Goal: Task Accomplishment & Management: Manage account settings

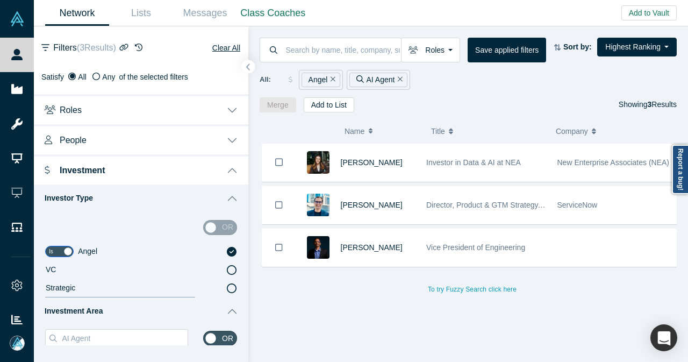
scroll to position [161, 0]
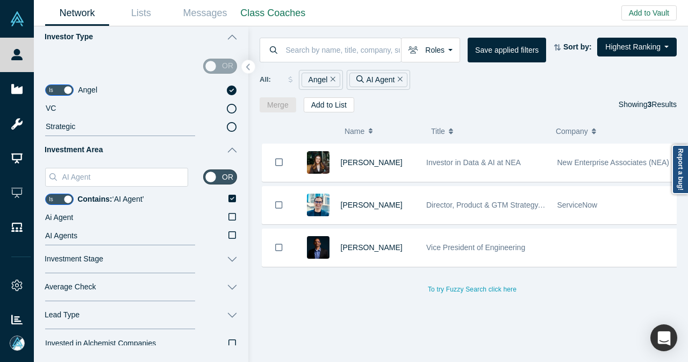
click at [400, 78] on icon "Remove Filter" at bounding box center [400, 79] width 5 height 8
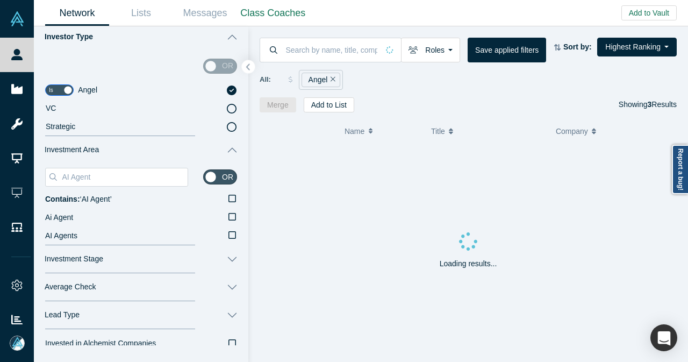
click at [331, 79] on icon "Remove Filter" at bounding box center [333, 79] width 5 height 8
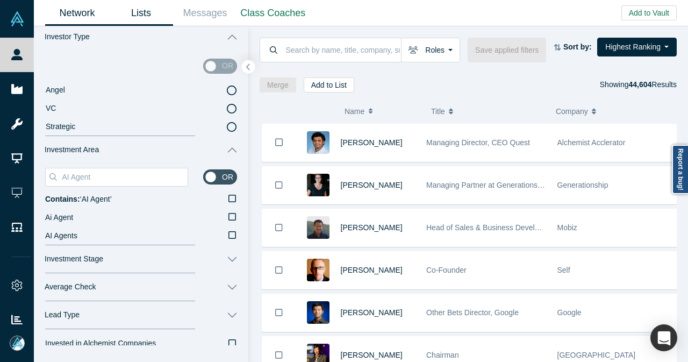
click at [147, 18] on link "Lists" at bounding box center [141, 13] width 64 height 25
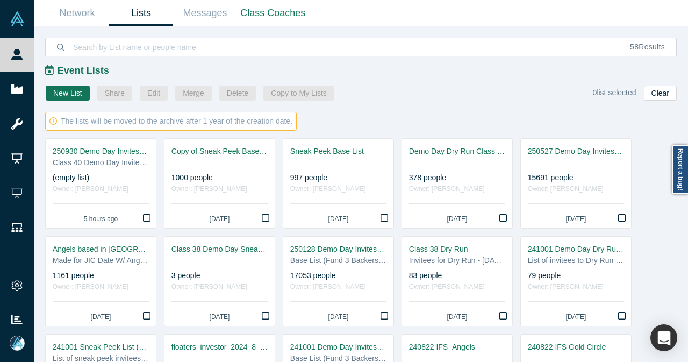
scroll to position [591, 0]
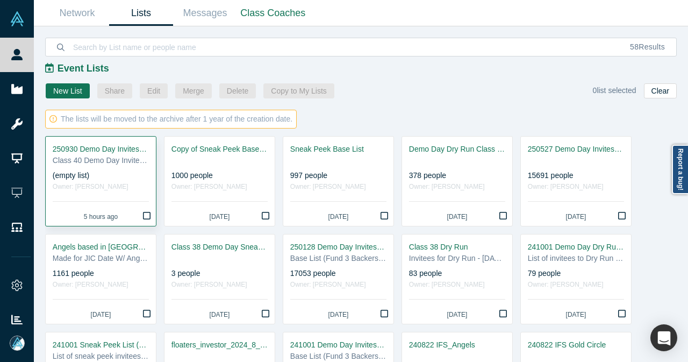
click at [116, 158] on div "Class 40 Demo Day Invitees List" at bounding box center [101, 160] width 96 height 11
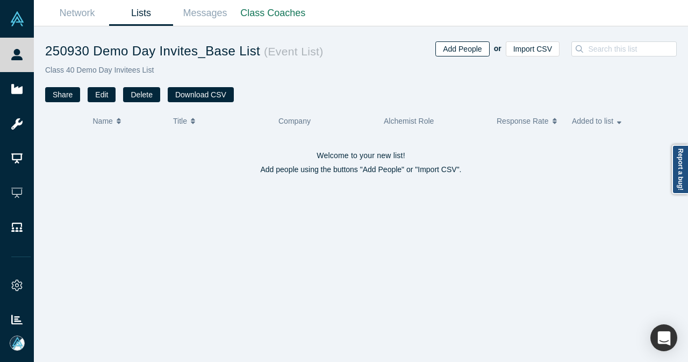
click at [448, 52] on button "Add People" at bounding box center [463, 48] width 54 height 15
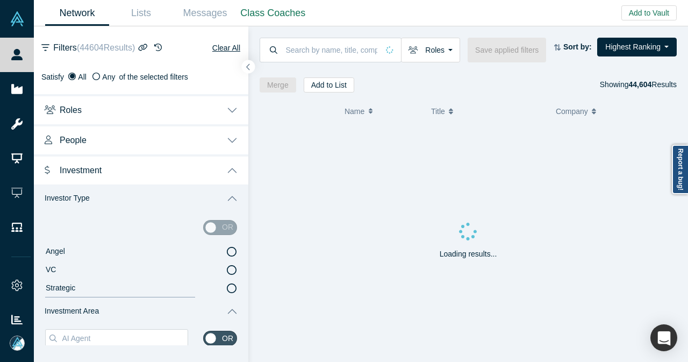
click at [354, 53] on div "Add people to List(s)" at bounding box center [345, 42] width 260 height 32
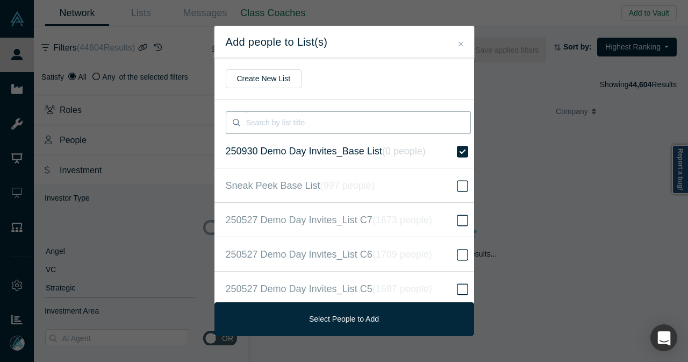
click at [284, 124] on input at bounding box center [358, 122] width 225 height 23
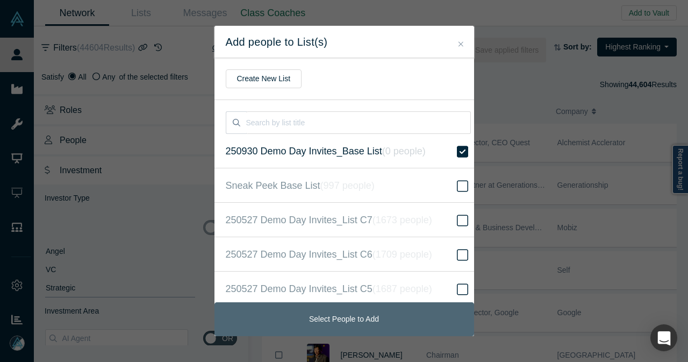
click at [363, 312] on button "Select People to Add" at bounding box center [345, 319] width 260 height 34
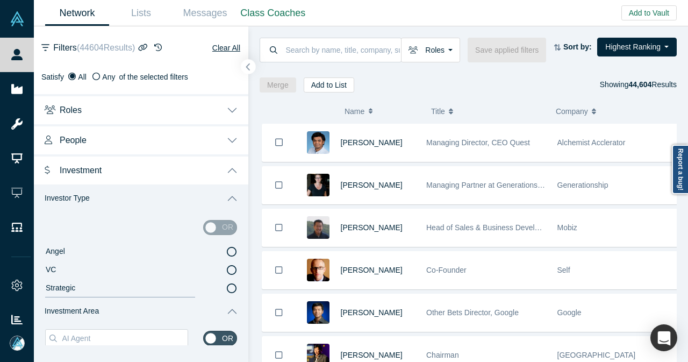
click at [244, 64] on button "button" at bounding box center [248, 67] width 15 height 15
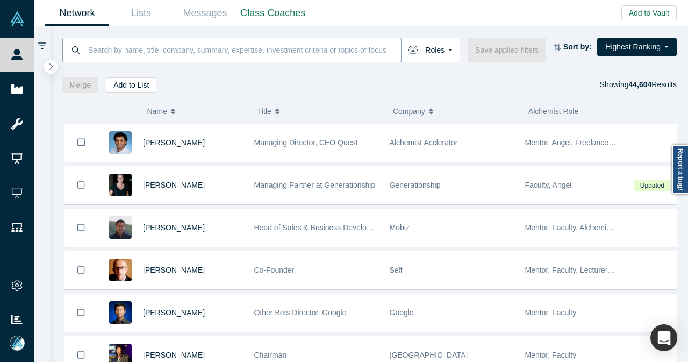
click at [209, 56] on input at bounding box center [244, 49] width 314 height 25
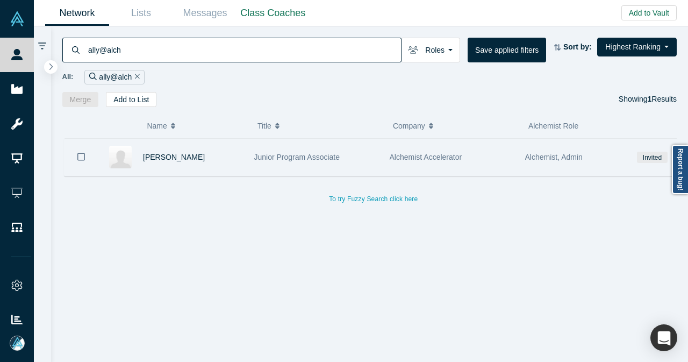
click at [73, 159] on button "Bookmark" at bounding box center [81, 157] width 33 height 38
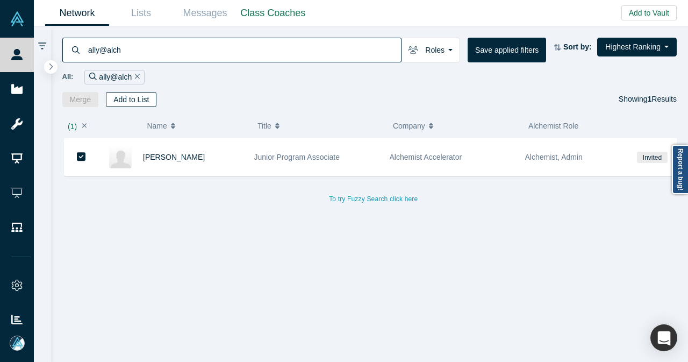
click at [133, 102] on button "Add to List" at bounding box center [131, 99] width 51 height 15
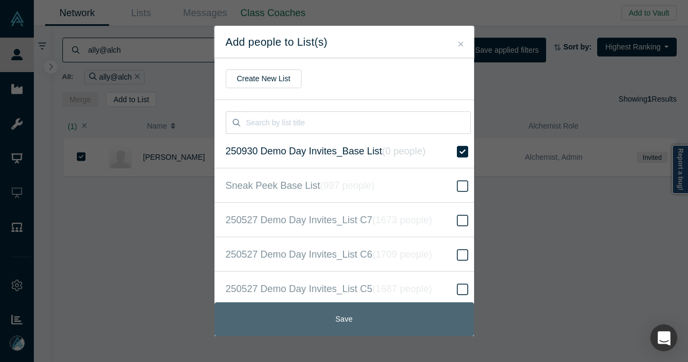
click at [321, 307] on button "Save" at bounding box center [345, 319] width 260 height 34
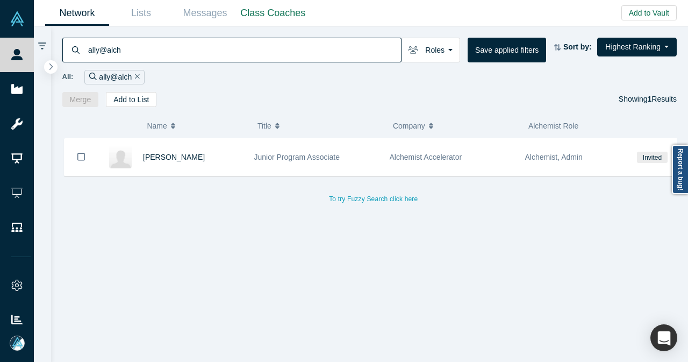
drag, startPoint x: 144, startPoint y: 52, endPoint x: 82, endPoint y: 54, distance: 61.9
click at [82, 54] on div "ally@alch" at bounding box center [231, 50] width 339 height 25
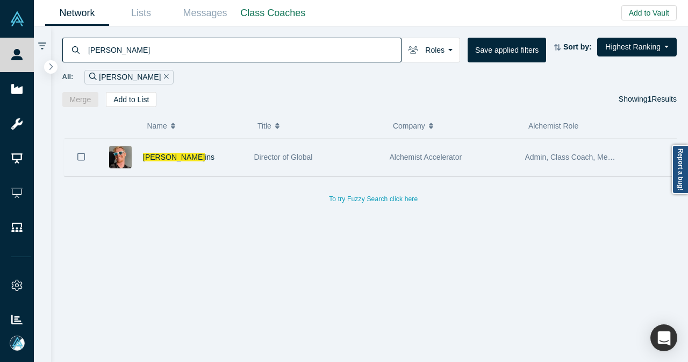
type input "[PERSON_NAME]"
click at [79, 154] on icon "Bookmark" at bounding box center [81, 157] width 8 height 10
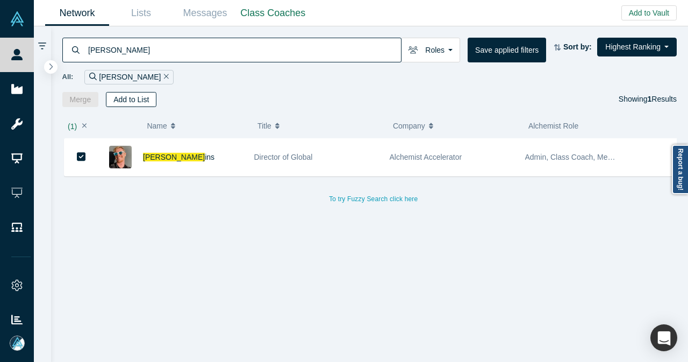
click at [130, 102] on button "Add to List" at bounding box center [131, 99] width 51 height 15
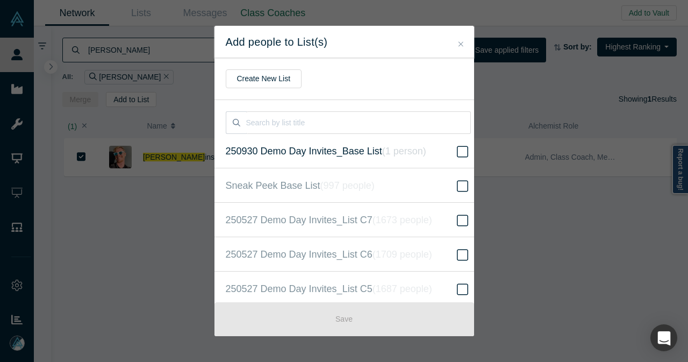
click at [457, 152] on icon at bounding box center [462, 151] width 11 height 13
click at [0, 0] on input "250930 Demo Day Invites_Base List ( 1 person )" at bounding box center [0, 0] width 0 height 0
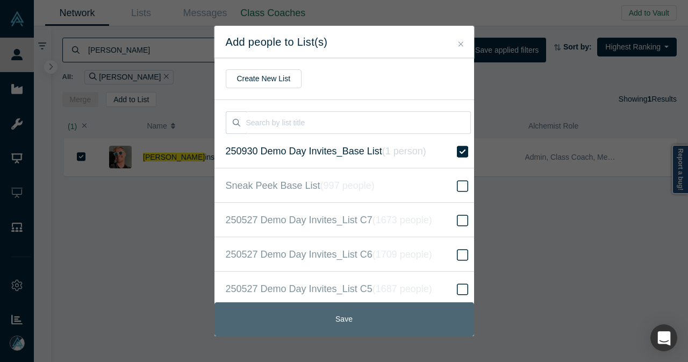
click at [335, 322] on button "Save" at bounding box center [345, 319] width 260 height 34
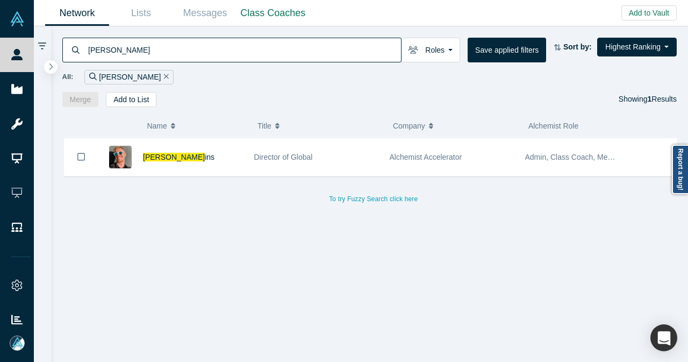
click at [161, 72] on button "Remove Filter" at bounding box center [165, 77] width 8 height 12
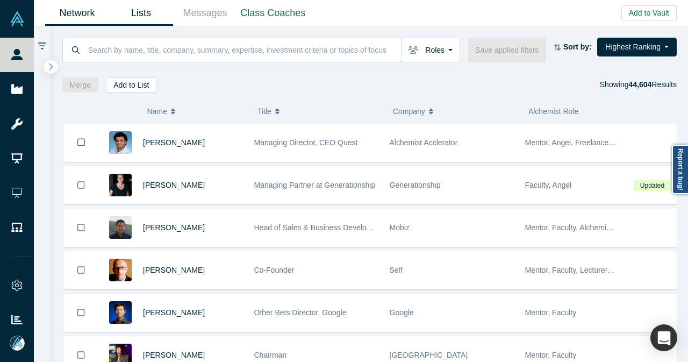
click at [141, 4] on link "Lists" at bounding box center [141, 13] width 64 height 25
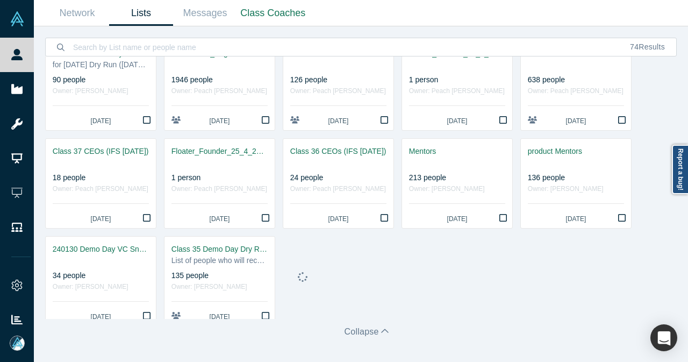
scroll to position [401, 0]
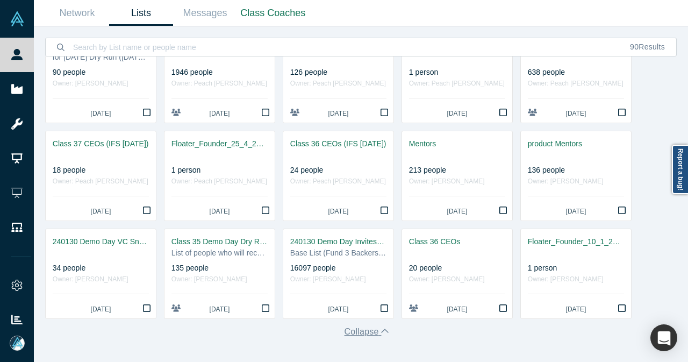
click at [381, 331] on icon "button" at bounding box center [385, 331] width 8 height 9
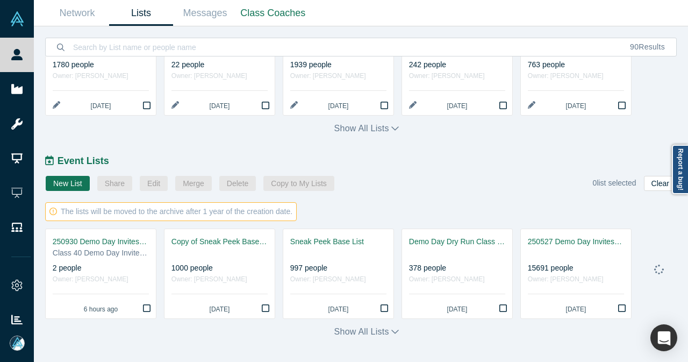
scroll to position [499, 0]
click at [134, 267] on div "2 people" at bounding box center [101, 267] width 96 height 11
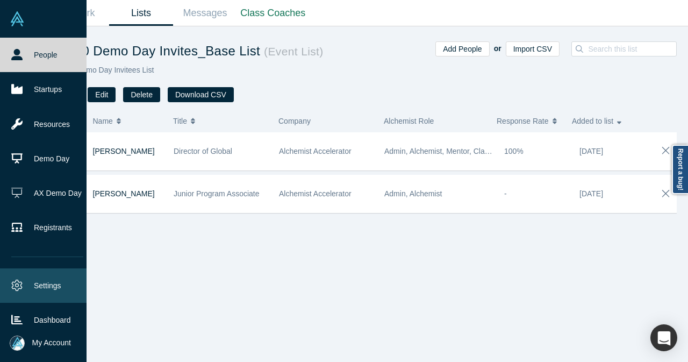
click at [17, 283] on icon at bounding box center [17, 285] width 11 height 11
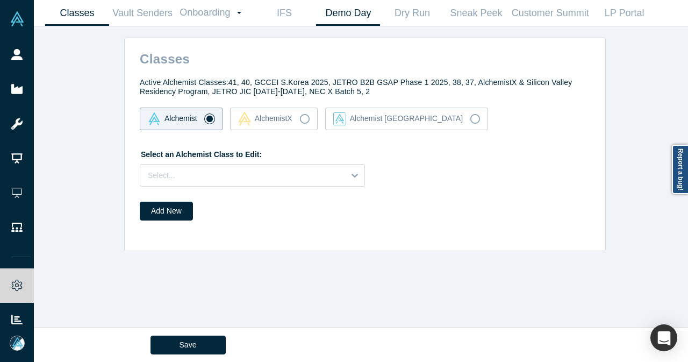
click at [352, 18] on link "Demo Day" at bounding box center [348, 13] width 64 height 25
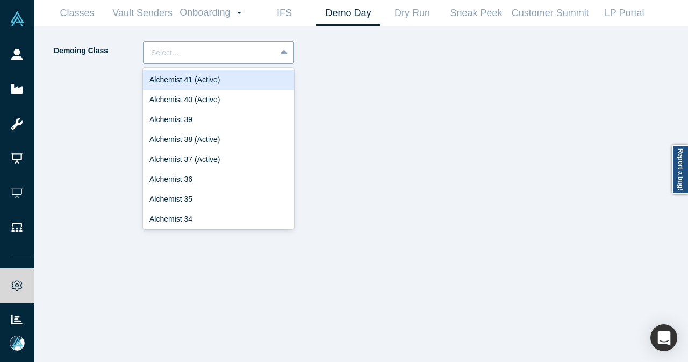
click at [239, 45] on div "Select..." at bounding box center [210, 53] width 132 height 18
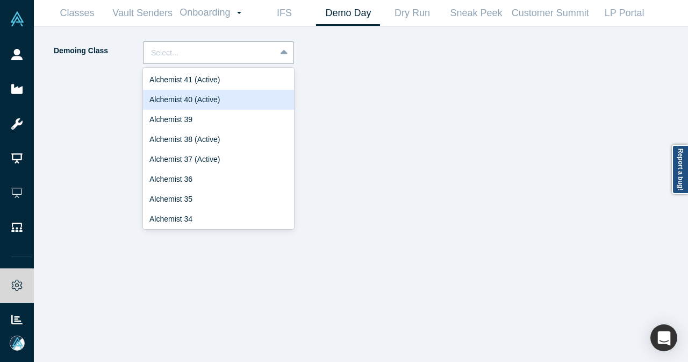
click at [200, 106] on div "Alchemist 40 (Active)" at bounding box center [218, 100] width 151 height 20
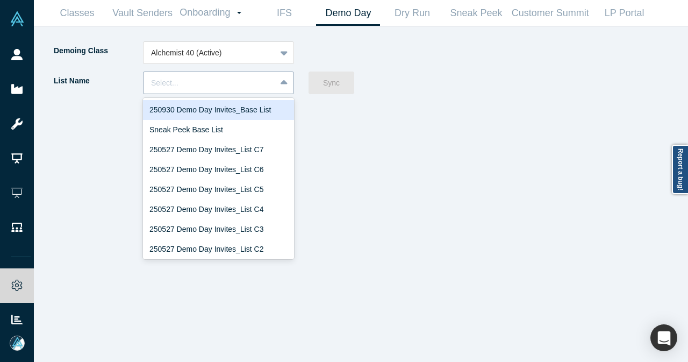
click at [275, 84] on div "Select..." at bounding box center [210, 83] width 132 height 18
click at [205, 111] on div "250930 Demo Day Invites_Base List" at bounding box center [218, 110] width 151 height 20
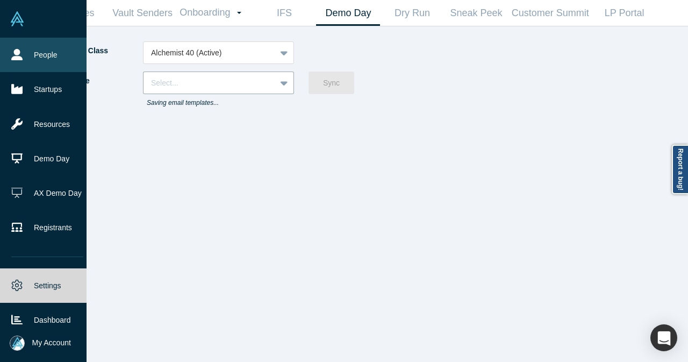
click at [45, 52] on link "People" at bounding box center [47, 55] width 95 height 34
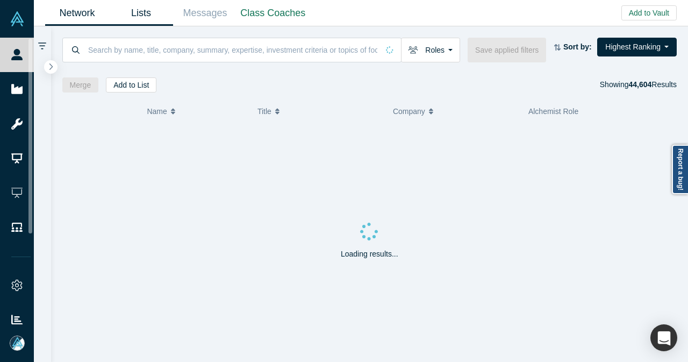
click at [148, 19] on link "Lists" at bounding box center [141, 13] width 64 height 25
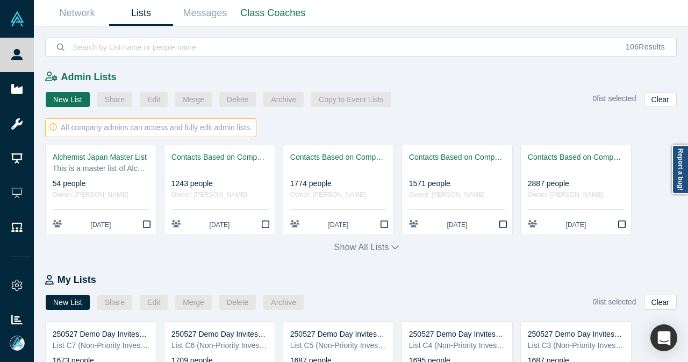
scroll to position [161, 0]
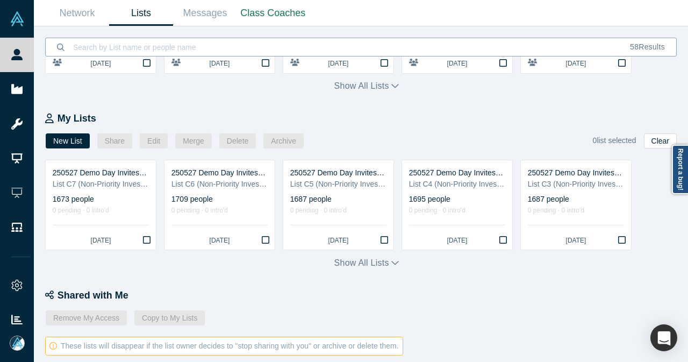
click at [187, 40] on input at bounding box center [345, 46] width 547 height 25
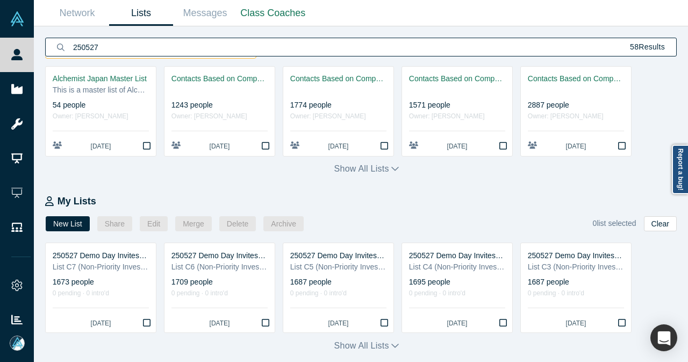
scroll to position [54, 0]
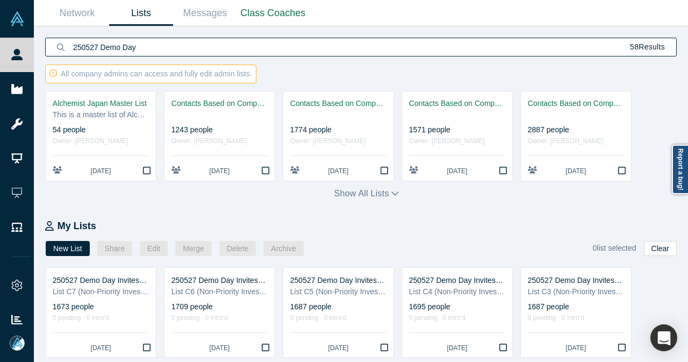
type input "250527 Demo Day"
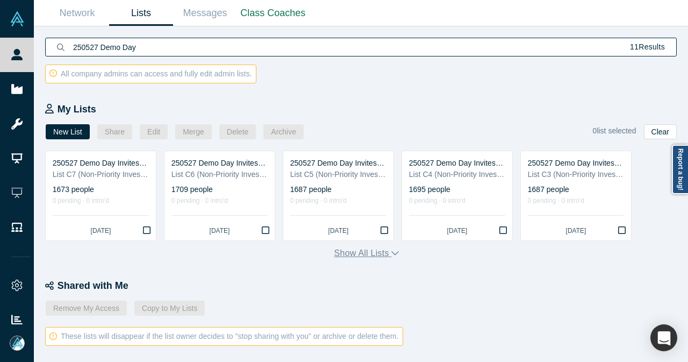
click at [362, 252] on button "Show all lists" at bounding box center [366, 253] width 65 height 13
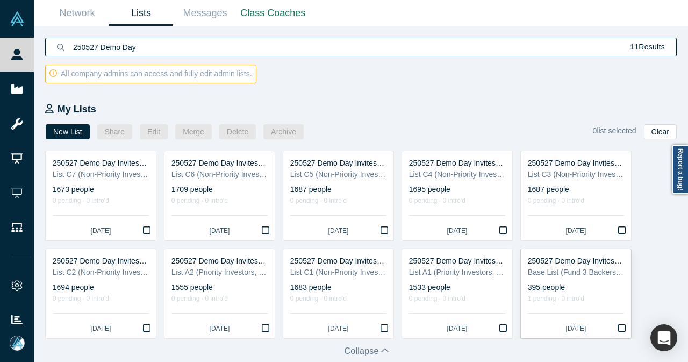
click at [587, 272] on div "Base List (Fund 3 Backers, Faculty Mentors, Coaches)" at bounding box center [576, 272] width 96 height 11
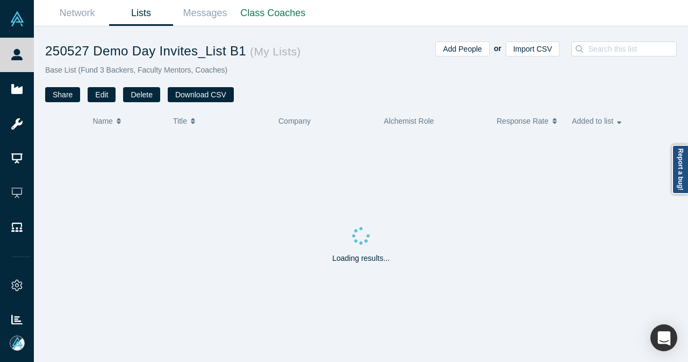
click at [153, 19] on link "Lists" at bounding box center [141, 13] width 64 height 25
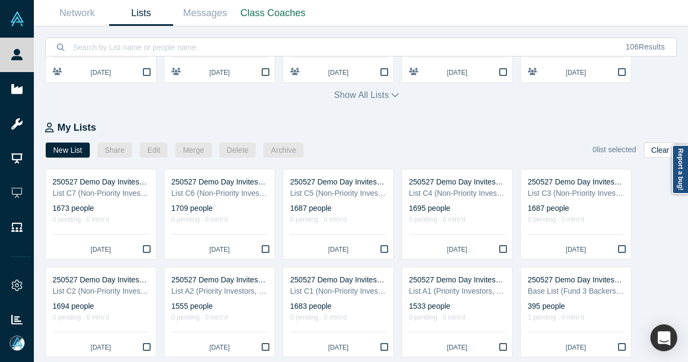
scroll to position [94, 0]
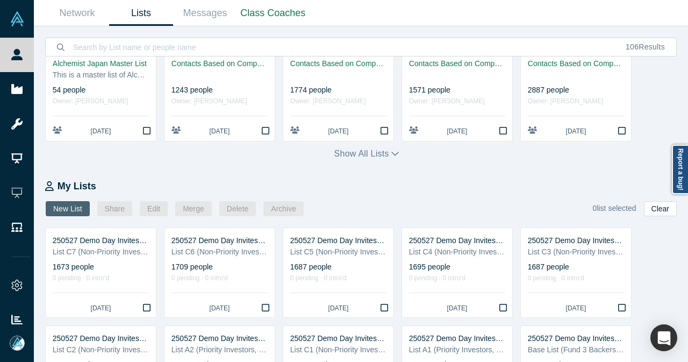
click at [82, 207] on button "New List" at bounding box center [68, 208] width 44 height 15
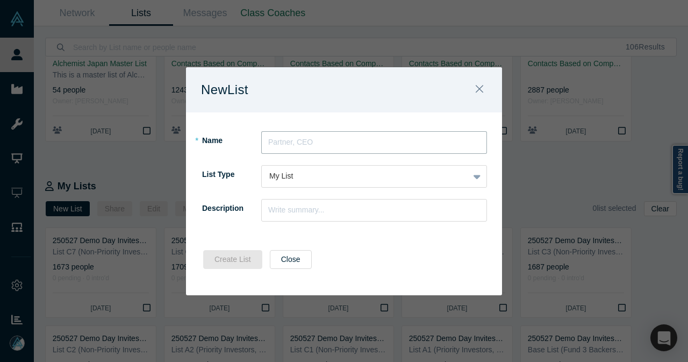
click at [269, 150] on input "text" at bounding box center [374, 142] width 226 height 23
paste input "250930 Demo Day Invites_List B1"
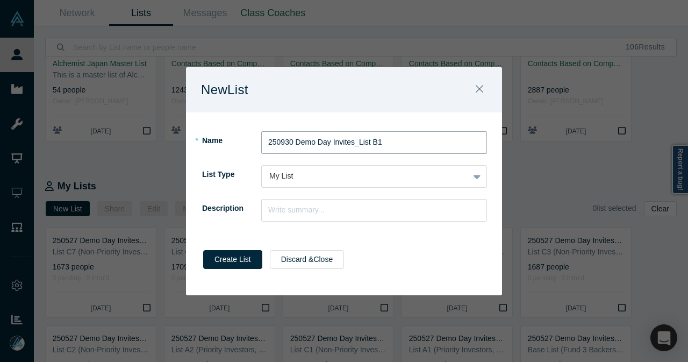
type input "250930 Demo Day Invites_List B1"
click at [270, 209] on input "text" at bounding box center [374, 210] width 226 height 23
paste input "(Fund 3 Backers, Faculty Mentors, Coaches)"
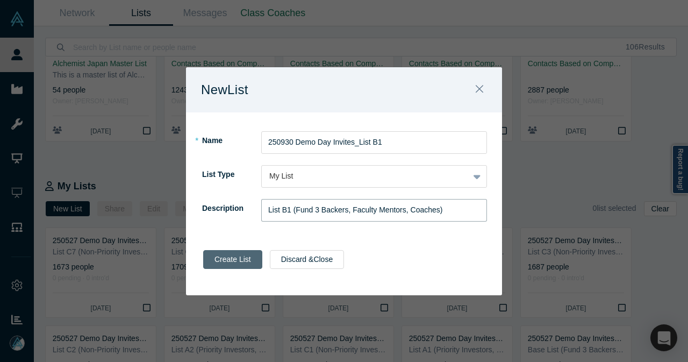
type input "List B1 (Fund 3 Backers, Faculty Mentors, Coaches)"
click at [233, 260] on button "Create List" at bounding box center [232, 259] width 59 height 19
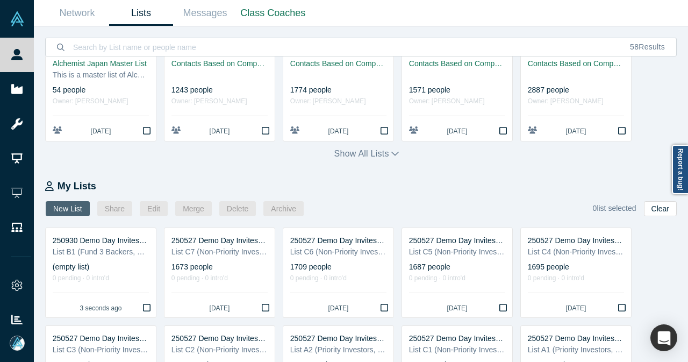
click at [56, 205] on button "New List" at bounding box center [68, 208] width 44 height 15
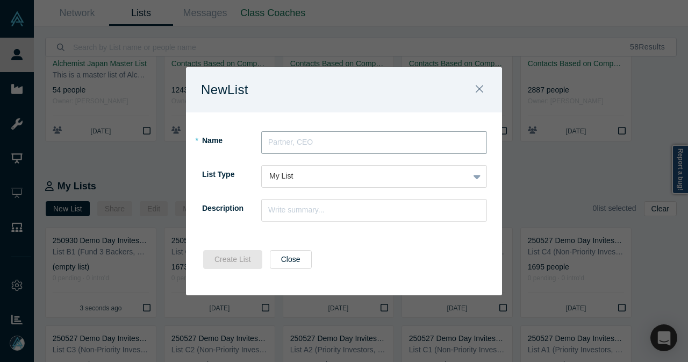
click at [288, 146] on input "text" at bounding box center [374, 142] width 226 height 23
paste input "250930 Demo Day Invites_List A1"
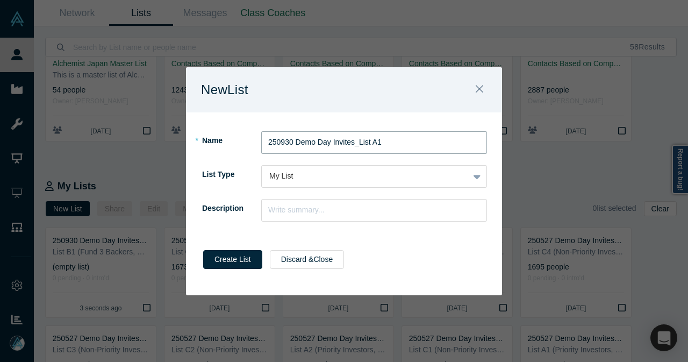
type input "250930 Demo Day Invites_List A1"
click at [275, 204] on input "text" at bounding box center [374, 210] width 226 height 23
paste input "List A1 (Priority Investors, Press, Sponsors and Partners"
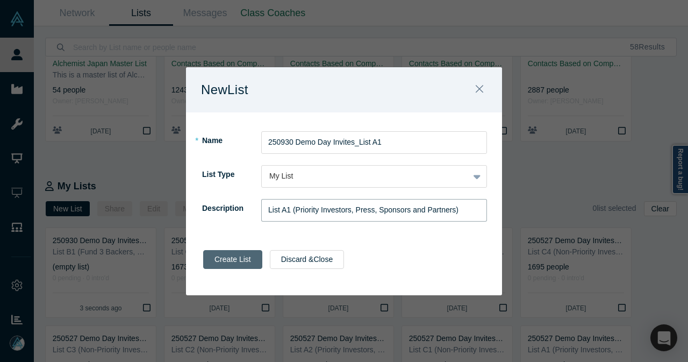
type input "List A1 (Priority Investors, Press, Sponsors and Partners)"
click at [223, 264] on button "Create List" at bounding box center [232, 259] width 59 height 19
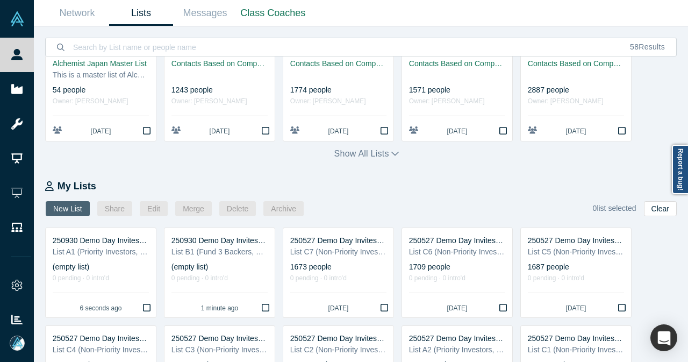
click at [80, 210] on button "New List" at bounding box center [68, 208] width 44 height 15
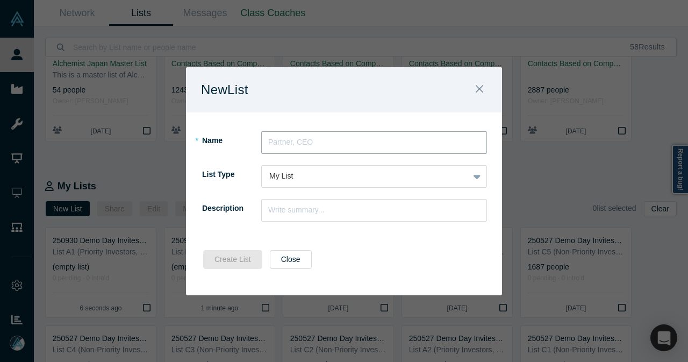
click at [283, 146] on input "text" at bounding box center [374, 142] width 226 height 23
paste input "250930 Demo Day Invites_List A1"
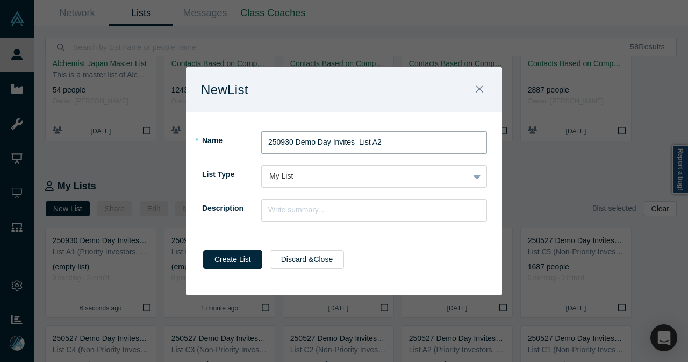
type input "250930 Demo Day Invites_List A2"
click at [277, 211] on input "text" at bounding box center [374, 210] width 226 height 23
paste input "List A1 (Priority Investors, Press, Sponsors and Partners)"
click at [288, 208] on input "List A1 (Priority Investors, Press, Sponsors and Partners)" at bounding box center [374, 210] width 226 height 23
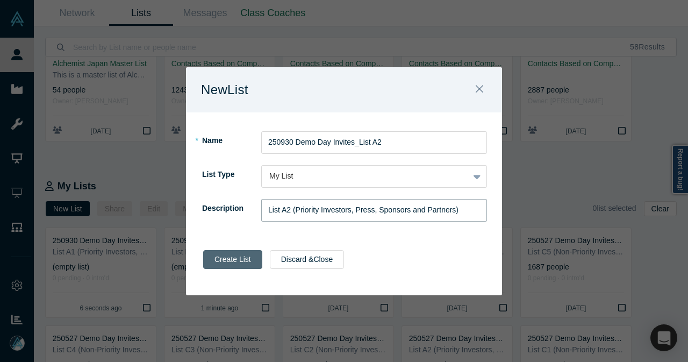
type input "List A2 (Priority Investors, Press, Sponsors and Partners)"
click at [218, 256] on button "Create List" at bounding box center [232, 259] width 59 height 19
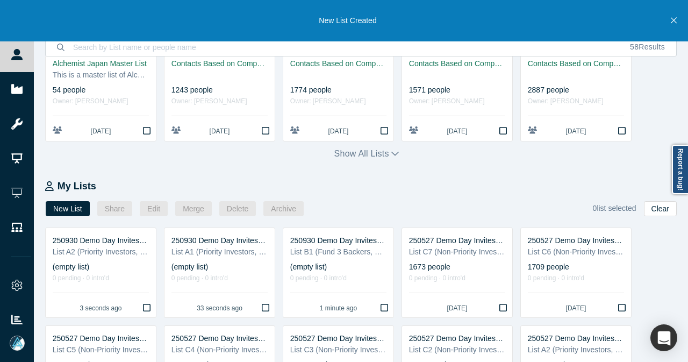
scroll to position [201, 0]
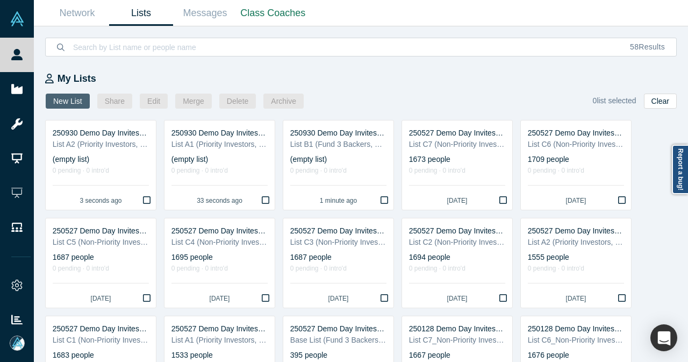
click at [61, 101] on button "New List" at bounding box center [68, 101] width 44 height 15
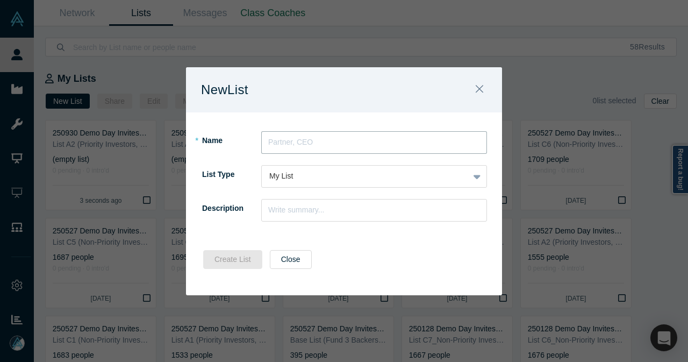
click at [372, 145] on input "text" at bounding box center [374, 142] width 226 height 23
paste input "250930 Demo Day Invites_List C1"
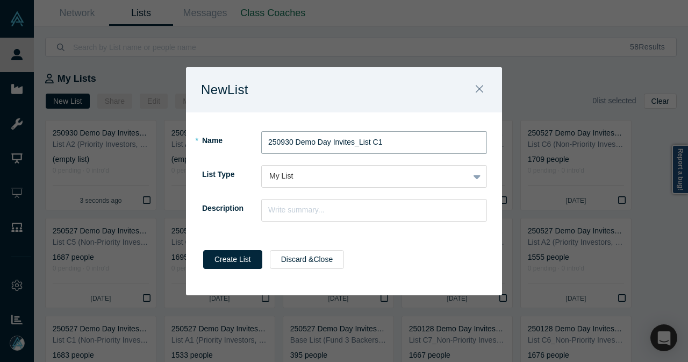
type input "250930 Demo Day Invites_List C1"
click at [279, 217] on input "text" at bounding box center [374, 210] width 226 height 23
paste input "List C1 (Non-Priority Investors)"
type input "List C1 (Non-Priority Investors)"
click at [246, 254] on button "Create List" at bounding box center [232, 259] width 59 height 19
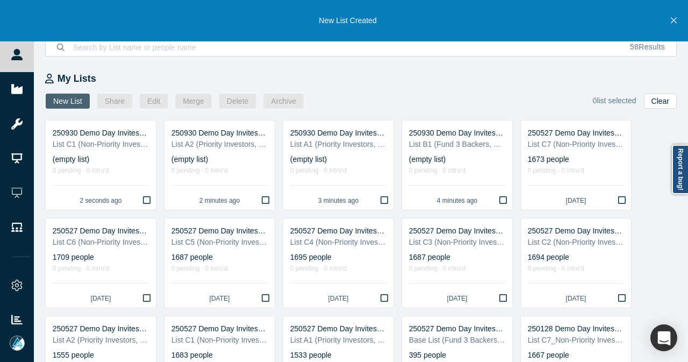
click at [70, 97] on button "New List" at bounding box center [68, 101] width 44 height 15
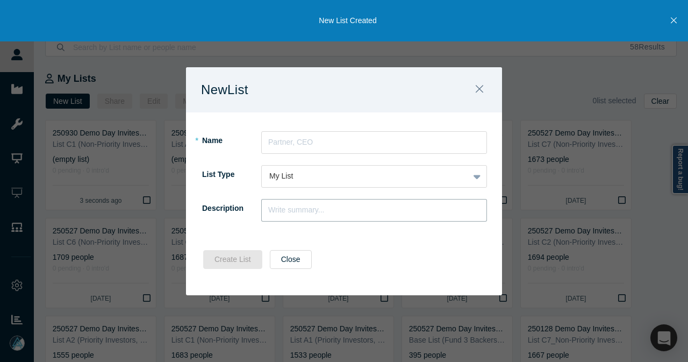
click at [308, 211] on input "text" at bounding box center [374, 210] width 226 height 23
paste input "List C1 (Non-Priority Investors)"
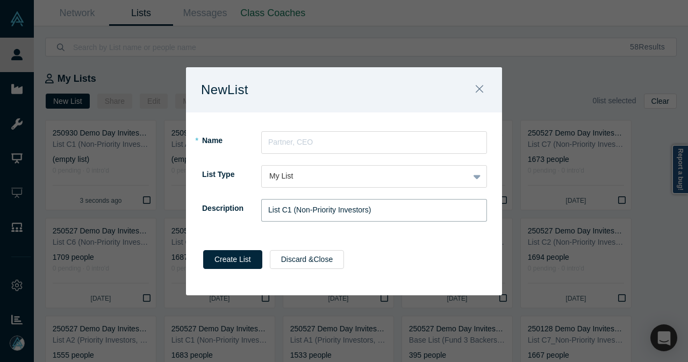
click at [290, 209] on input "List C1 (Non-Priority Investors)" at bounding box center [374, 210] width 226 height 23
type input "List C2 (Non-Priority Investors)"
click at [275, 150] on input "text" at bounding box center [374, 142] width 226 height 23
paste input "250930 Demo Day Invites_List C1"
type input "250930 Demo Day Invites_List C2"
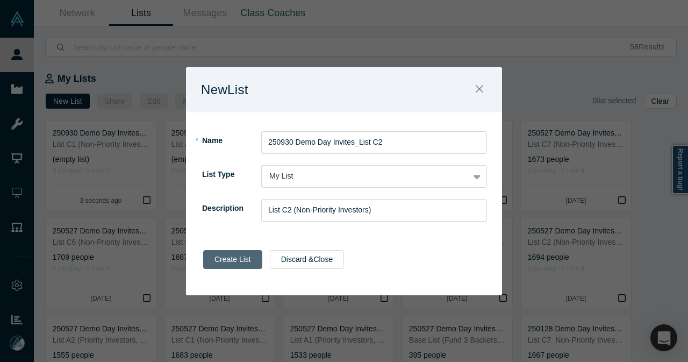
click at [223, 258] on button "Create List" at bounding box center [232, 259] width 59 height 19
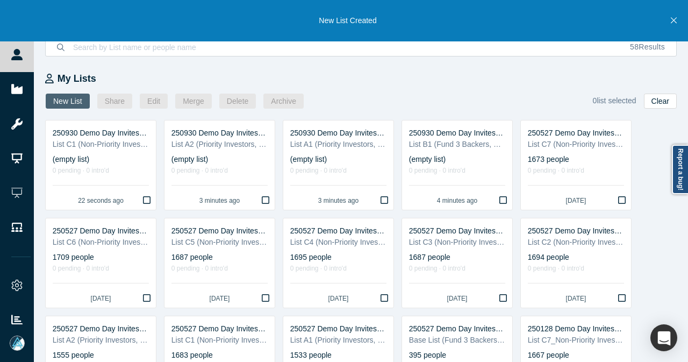
click at [74, 104] on button "New List" at bounding box center [68, 101] width 44 height 15
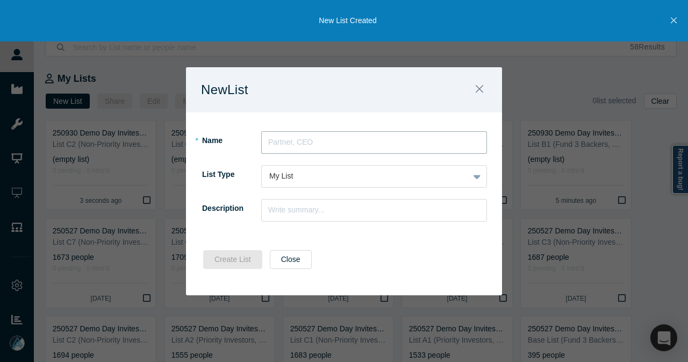
click at [313, 144] on input "text" at bounding box center [374, 142] width 226 height 23
paste input "250930 Demo Day Invites_List C1"
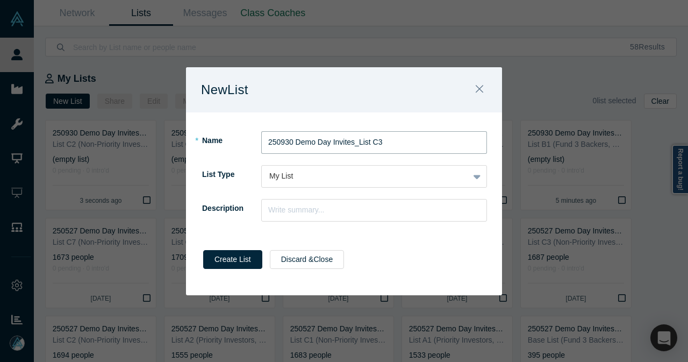
type input "250930 Demo Day Invites_List C3"
click at [280, 212] on input "text" at bounding box center [374, 210] width 226 height 23
paste input "List C1 (Non-Priority Investors)"
click at [288, 210] on input "List C1 (Non-Priority Investors)" at bounding box center [374, 210] width 226 height 23
type input "List C3 (Non-Priority Investors)"
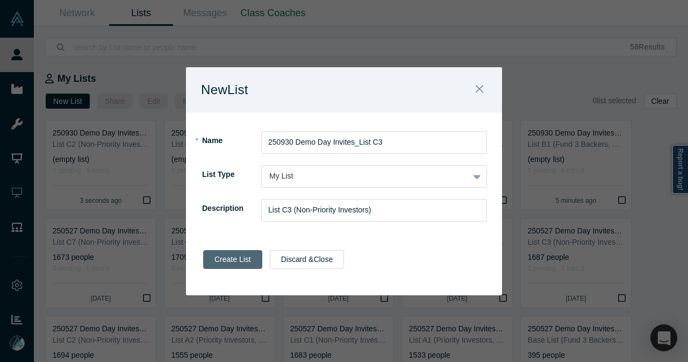
click at [235, 266] on button "Create List" at bounding box center [232, 259] width 59 height 19
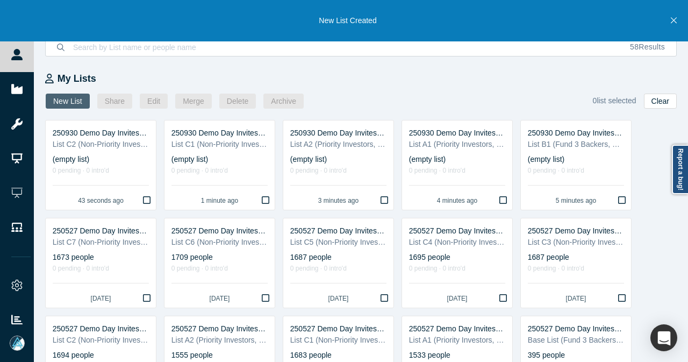
click at [81, 98] on button "New List" at bounding box center [68, 101] width 44 height 15
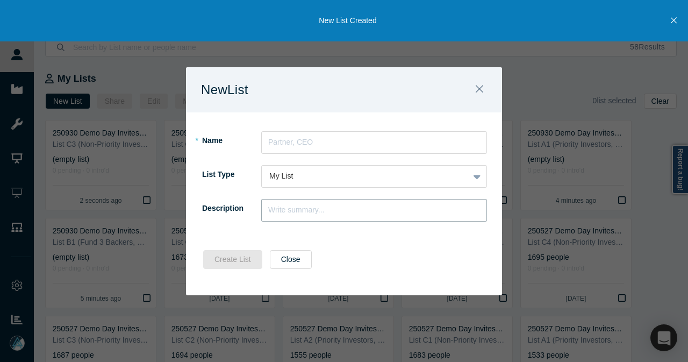
click at [321, 206] on input "text" at bounding box center [374, 210] width 226 height 23
paste input "List C1 (Non-Priority Investors)"
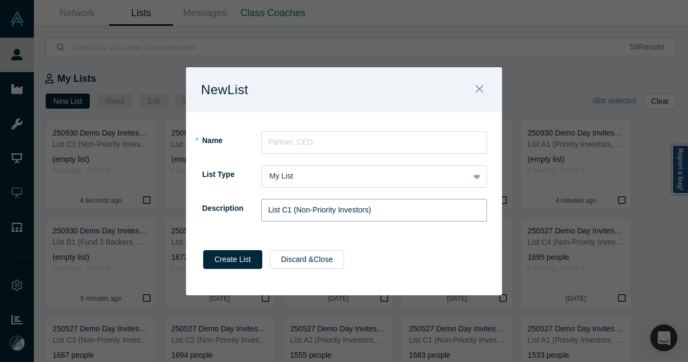
click at [291, 210] on input "List C1 (Non-Priority Investors)" at bounding box center [374, 210] width 226 height 23
type input "List C4 (Non-Priority Investors)"
click at [280, 140] on input "text" at bounding box center [374, 142] width 226 height 23
paste input "250930 Demo Day Invites_List C"
type input "250930 Demo Day Invites_List C4"
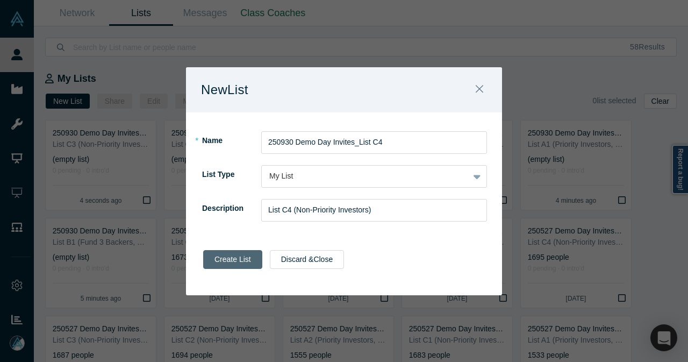
click at [227, 262] on button "Create List" at bounding box center [232, 259] width 59 height 19
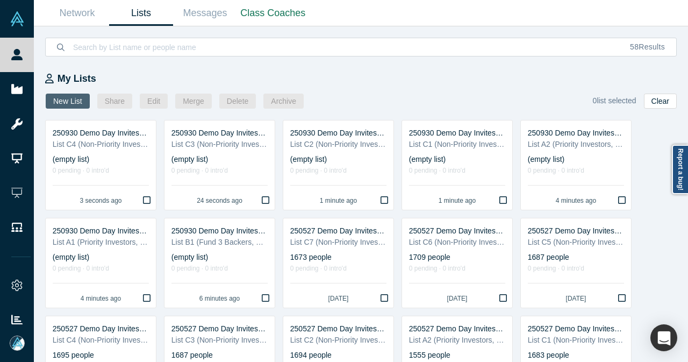
click at [58, 102] on button "New List" at bounding box center [68, 101] width 44 height 15
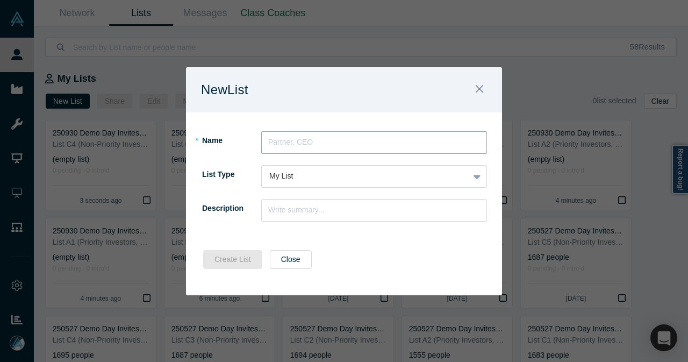
click at [358, 147] on input "text" at bounding box center [374, 142] width 226 height 23
paste input "250930 Demo Day Invites_List C"
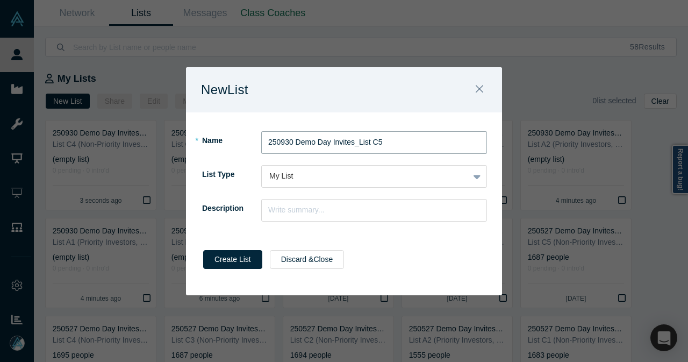
type input "250930 Demo Day Invites_List C5"
click at [277, 214] on input "text" at bounding box center [374, 210] width 226 height 23
paste input "List C1 (Non-Priority Investors)"
click at [289, 212] on input "List C1 (Non-Priority Investors)" at bounding box center [374, 210] width 226 height 23
type input "List C5 (Non-Priority Investors)"
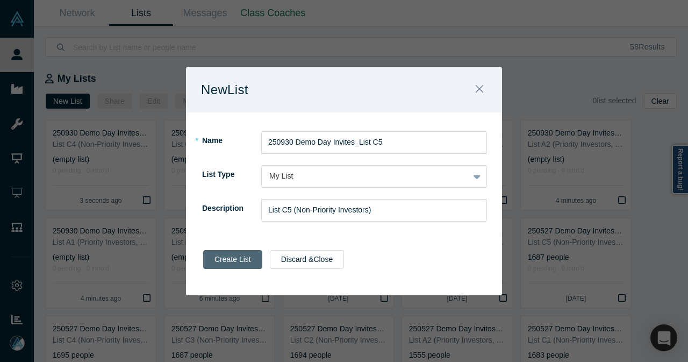
click at [238, 268] on button "Create List" at bounding box center [232, 259] width 59 height 19
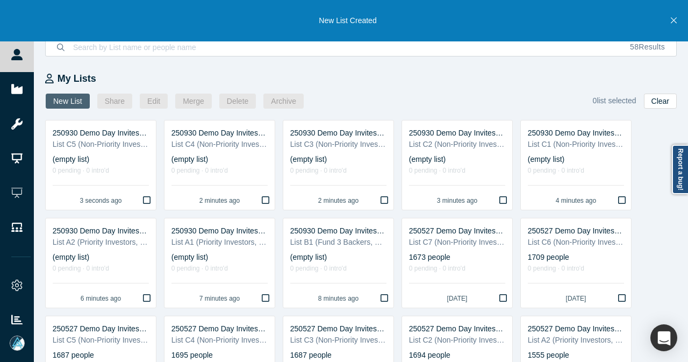
click at [75, 101] on button "New List" at bounding box center [68, 101] width 44 height 15
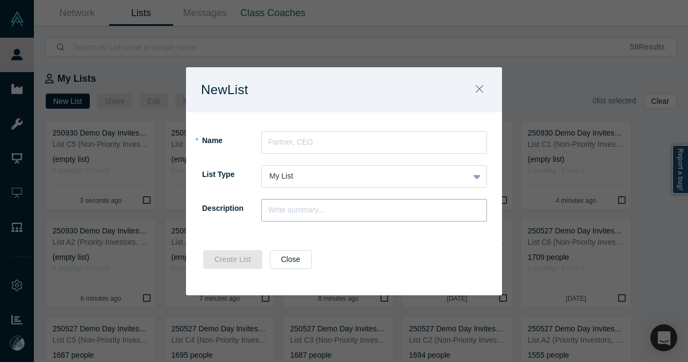
click at [355, 211] on input "text" at bounding box center [374, 210] width 226 height 23
paste input "List C1 (Non-Priority Investors)"
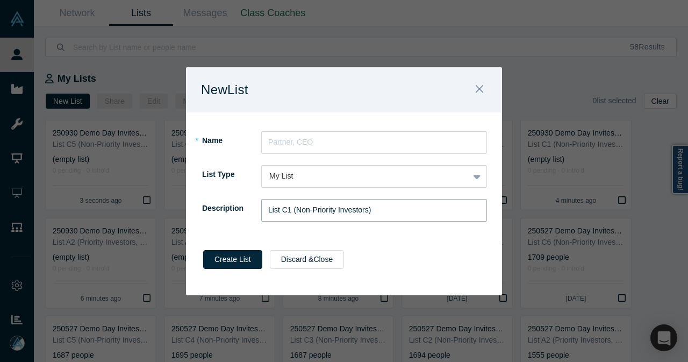
click at [287, 209] on input "List C1 (Non-Priority Investors)" at bounding box center [374, 210] width 226 height 23
type input "List C6 (Non-Priority Investors)"
click at [269, 142] on input "text" at bounding box center [374, 142] width 226 height 23
paste input "250930 Demo Day Invites_List C"
type input "250930 Demo Day Invites_List C6"
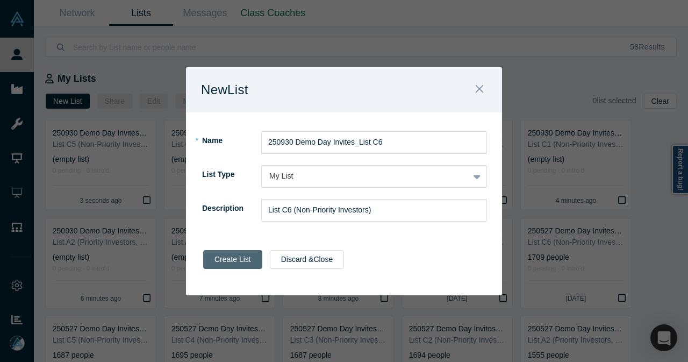
click at [228, 263] on button "Create List" at bounding box center [232, 259] width 59 height 19
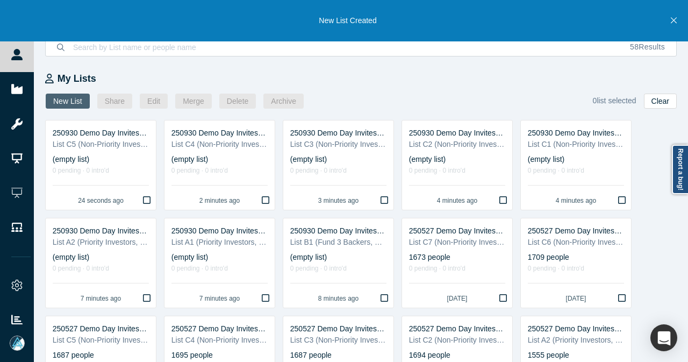
click at [68, 104] on button "New List" at bounding box center [68, 101] width 44 height 15
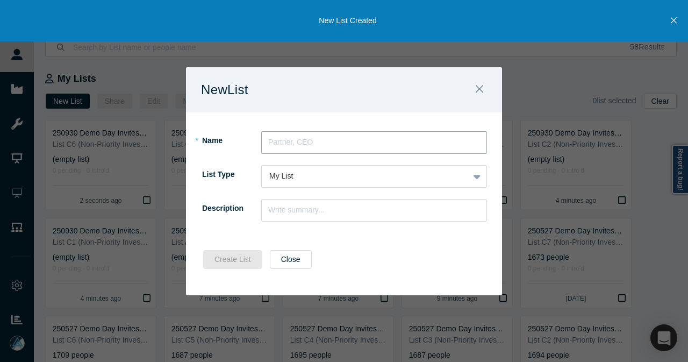
click at [323, 148] on input "text" at bounding box center [374, 142] width 226 height 23
paste input "250930 Demo Day Invites_List C"
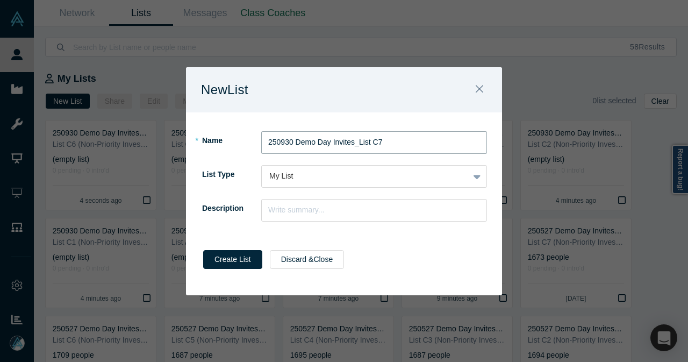
type input "250930 Demo Day Invites_List C7"
click at [280, 212] on input "text" at bounding box center [374, 210] width 226 height 23
paste input "List C1 (Non-Priority Investors)"
click at [288, 209] on input "List C1 (Non-Priority Investors)" at bounding box center [374, 210] width 226 height 23
type input "List C7 (Non-Priority Investors)"
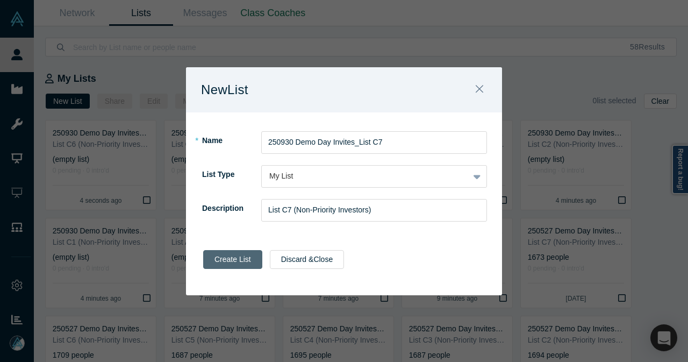
click at [244, 254] on button "Create List" at bounding box center [232, 259] width 59 height 19
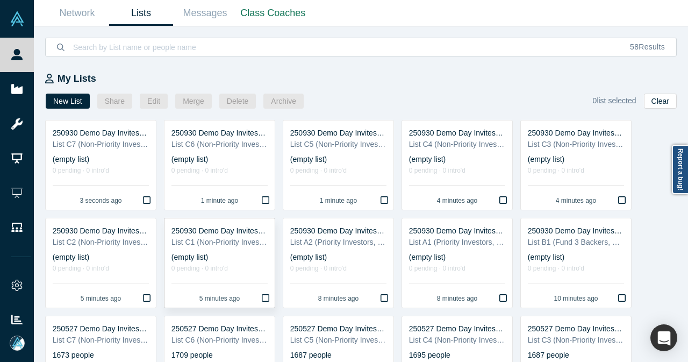
scroll to position [0, 0]
